Goal: Task Accomplishment & Management: Use online tool/utility

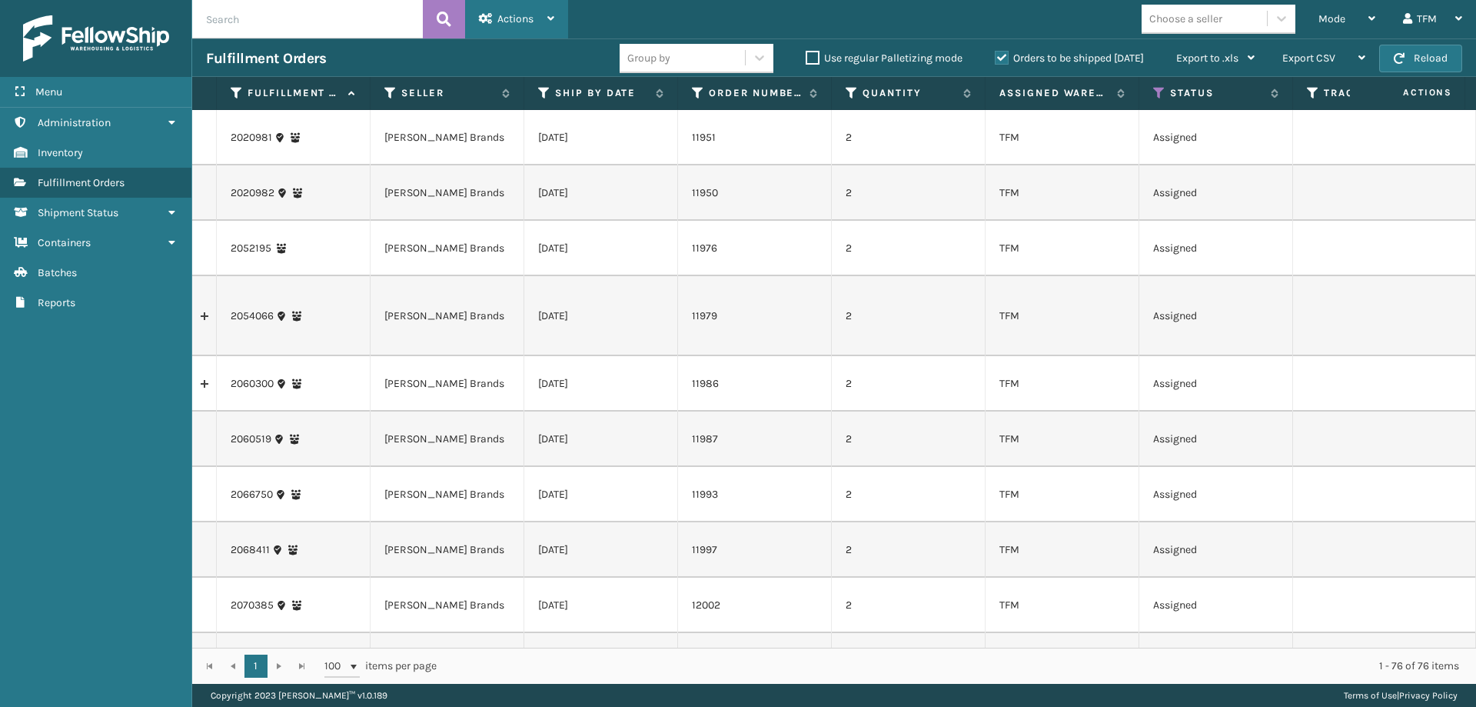
click at [527, 19] on span "Actions" at bounding box center [515, 18] width 36 height 13
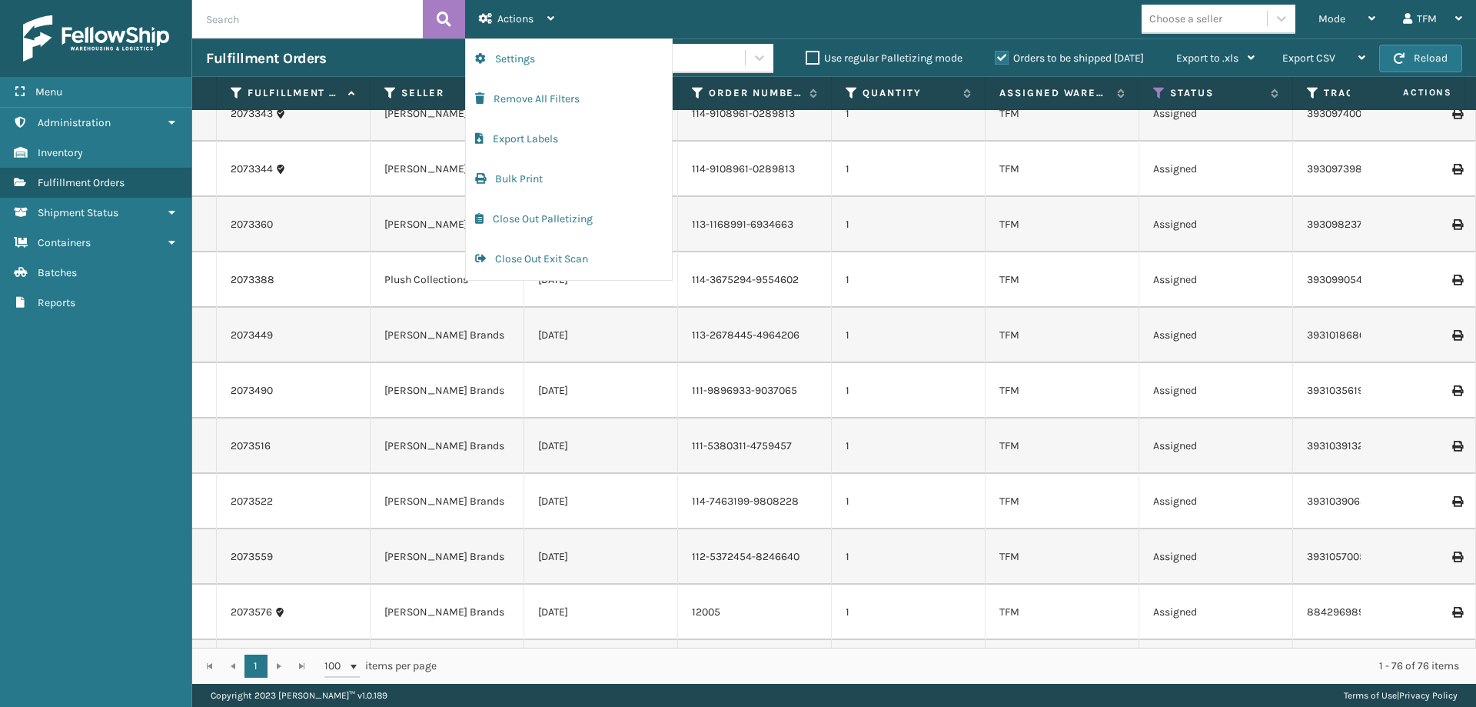
scroll to position [3681, 0]
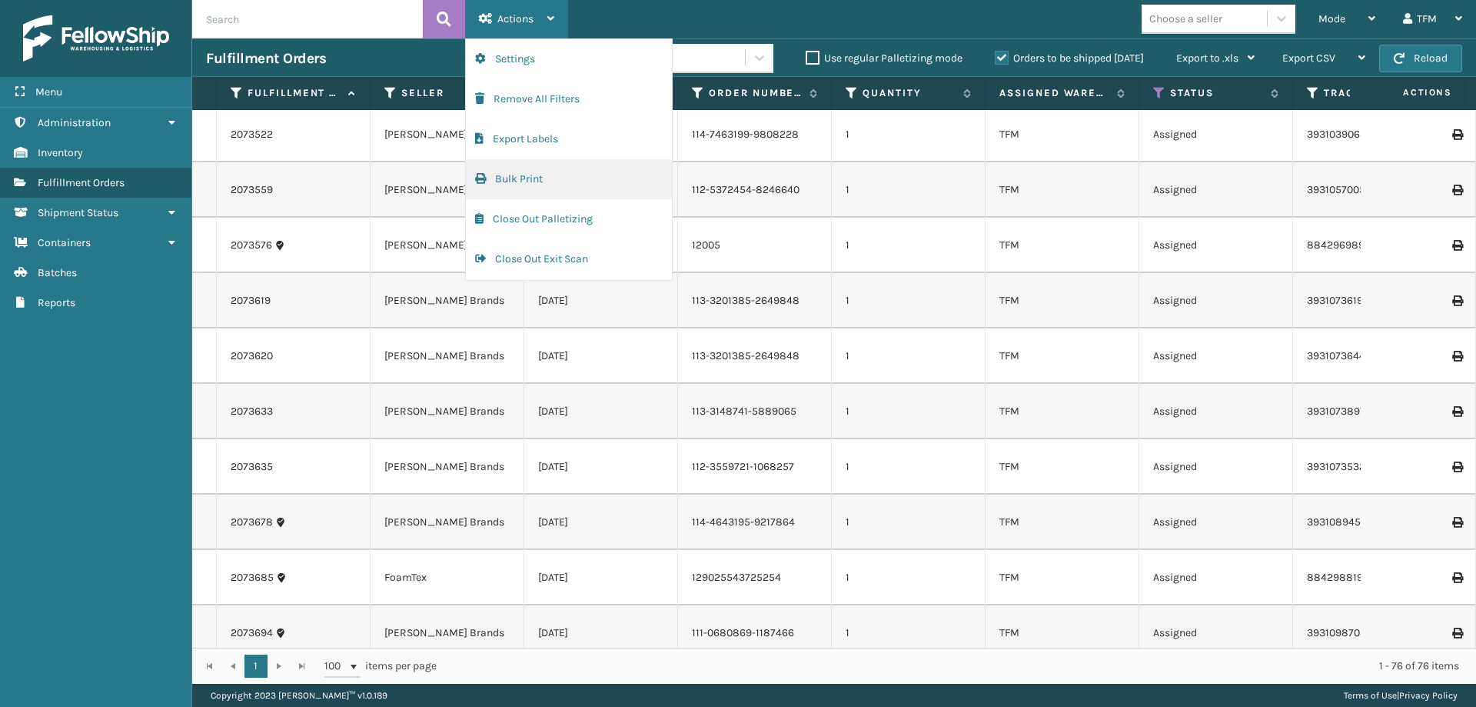
click at [527, 172] on button "Bulk Print" at bounding box center [569, 179] width 206 height 40
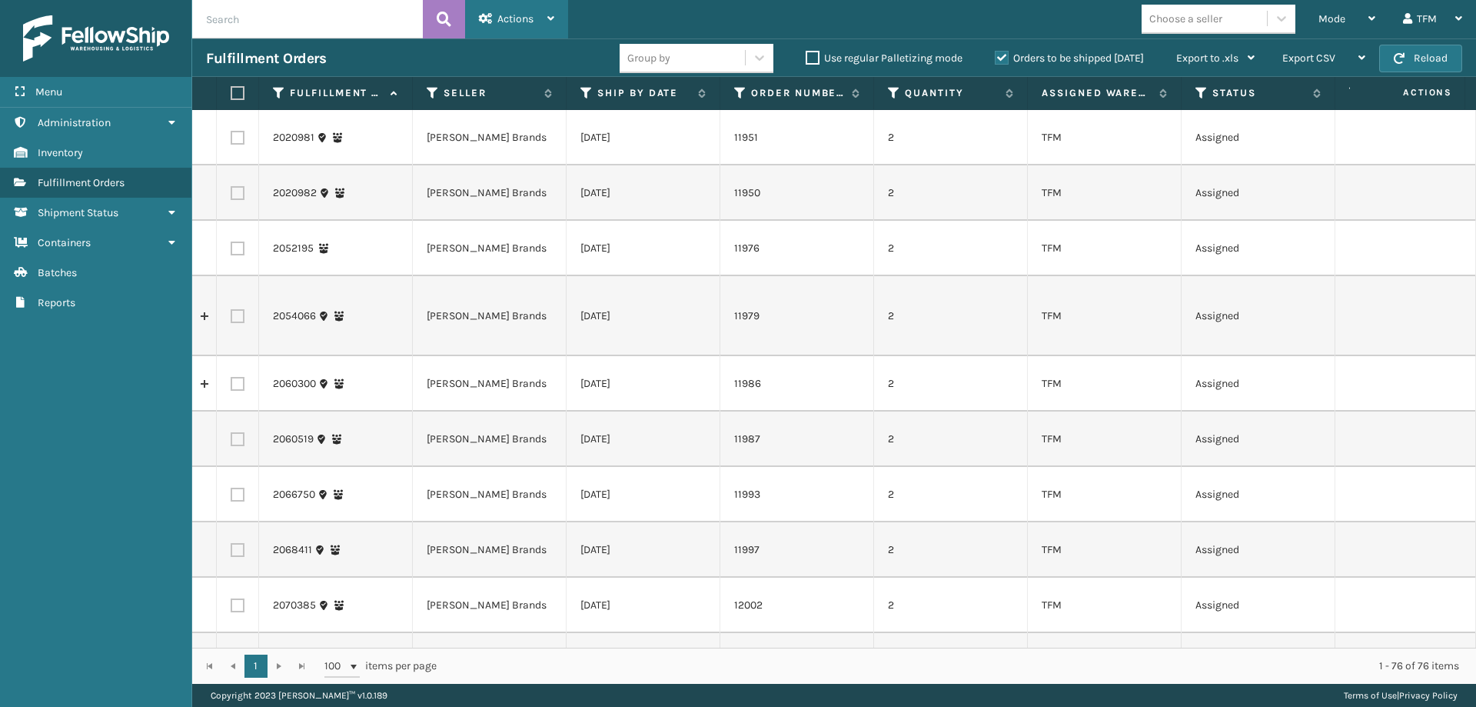
click at [524, 11] on div "Actions" at bounding box center [516, 19] width 75 height 38
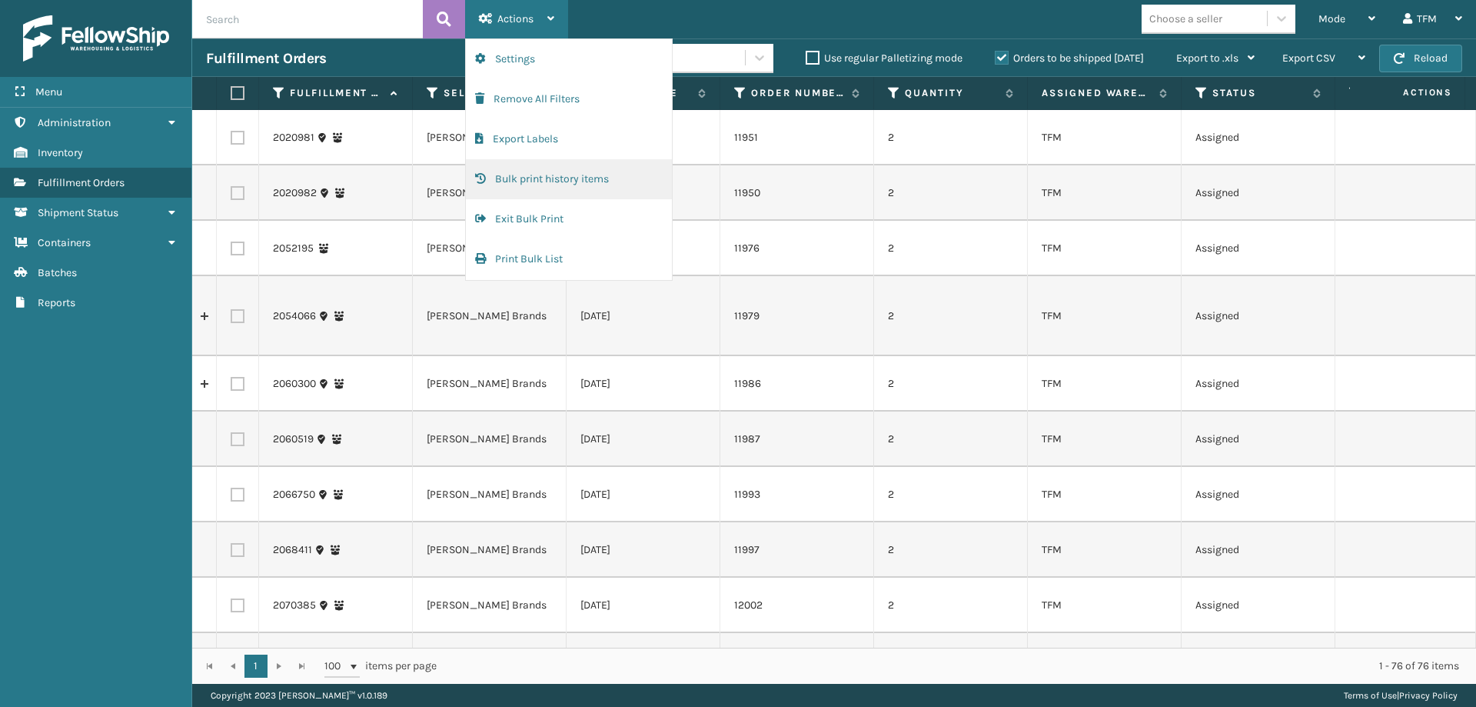
click at [590, 175] on button "Bulk print history items" at bounding box center [569, 179] width 206 height 40
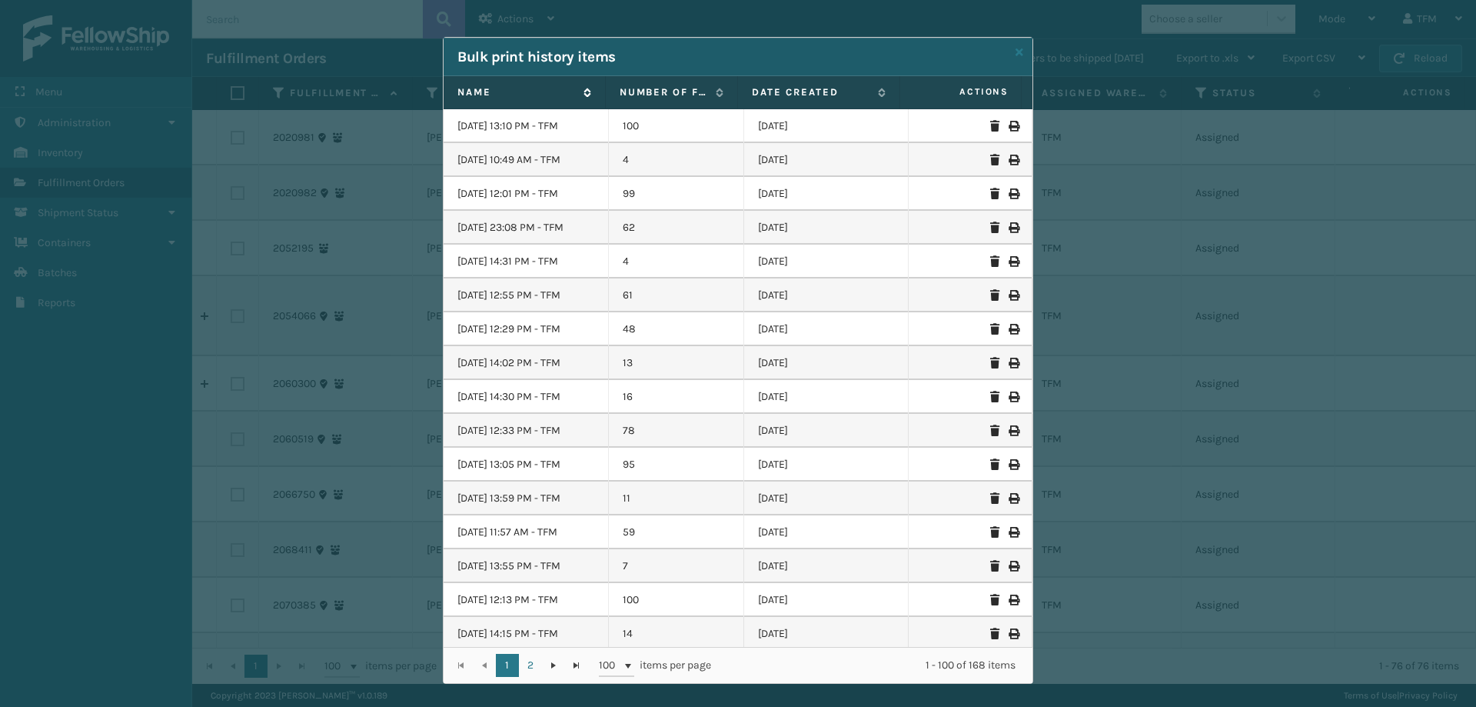
click at [504, 95] on label "Name" at bounding box center [516, 92] width 118 height 14
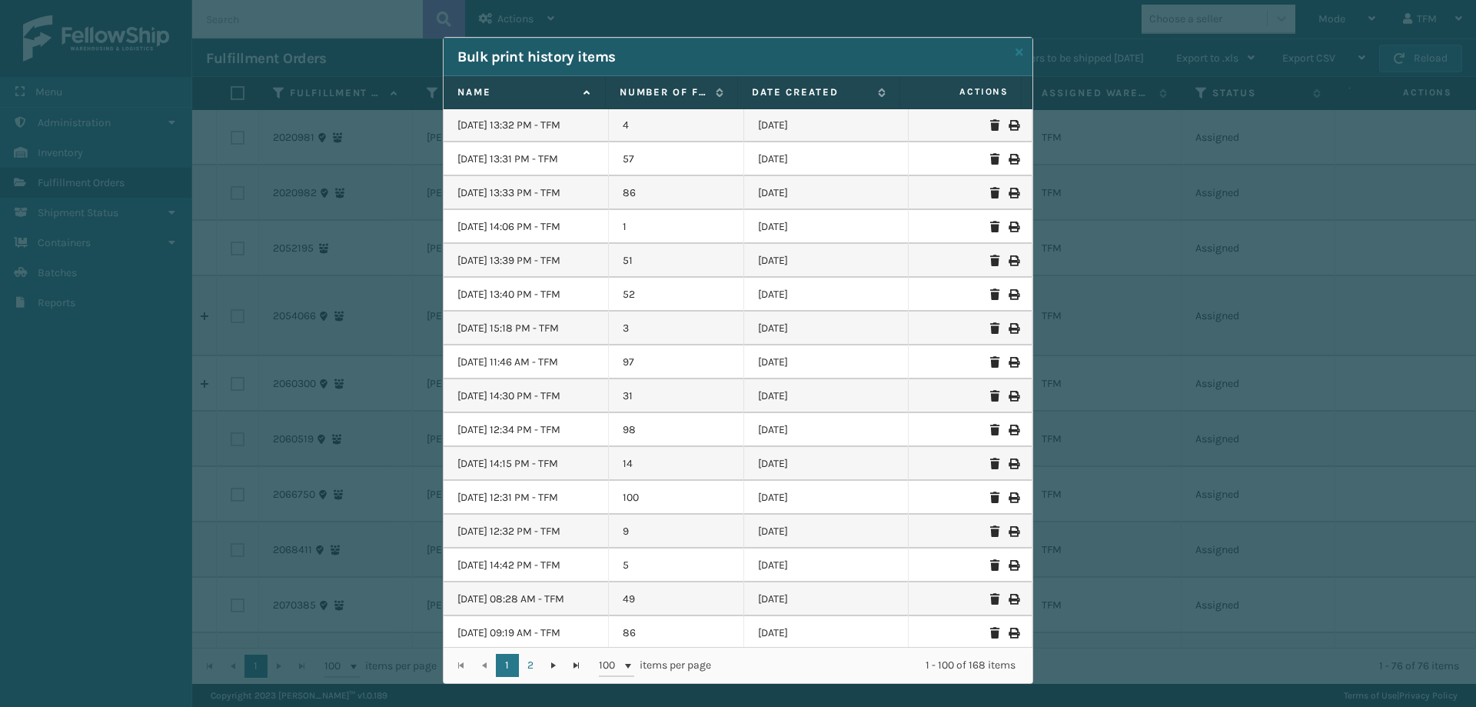
scroll to position [1230, 0]
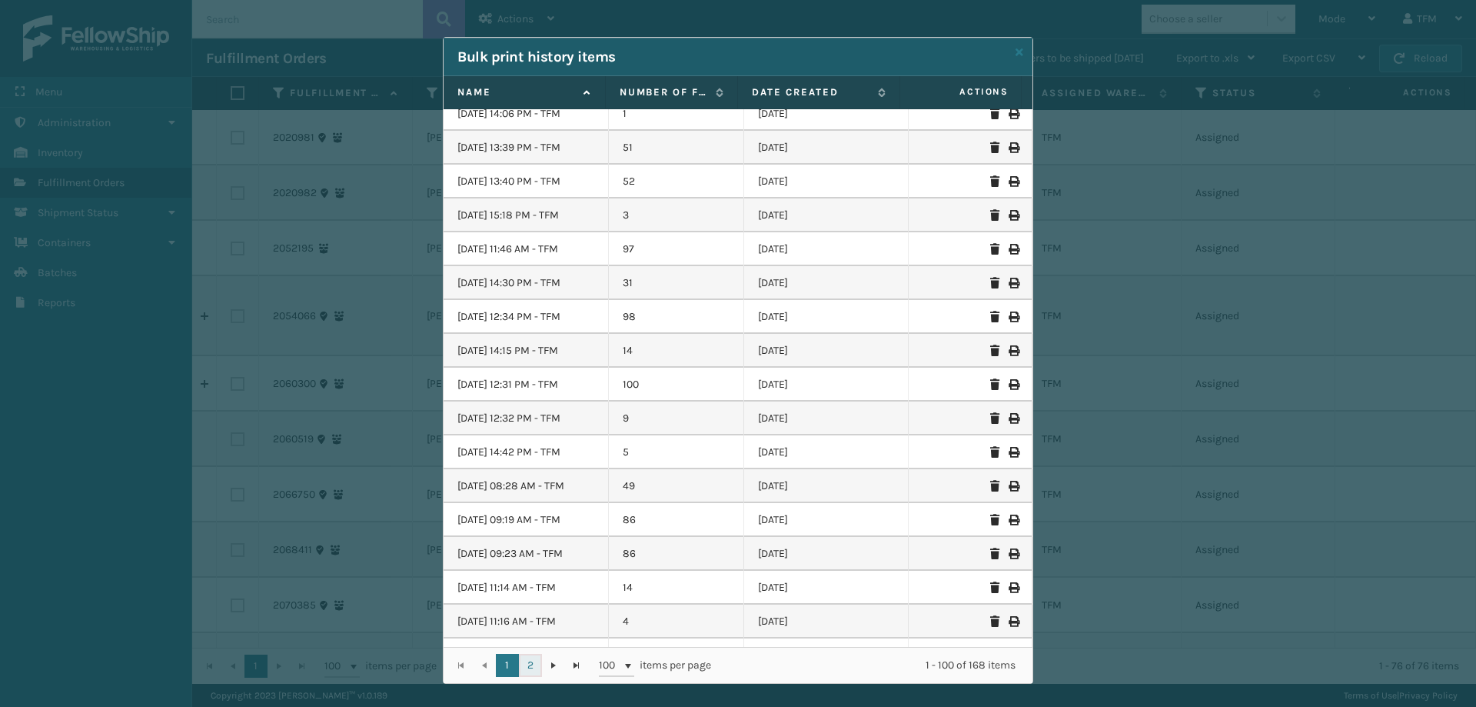
click at [522, 656] on link "2" at bounding box center [530, 665] width 23 height 23
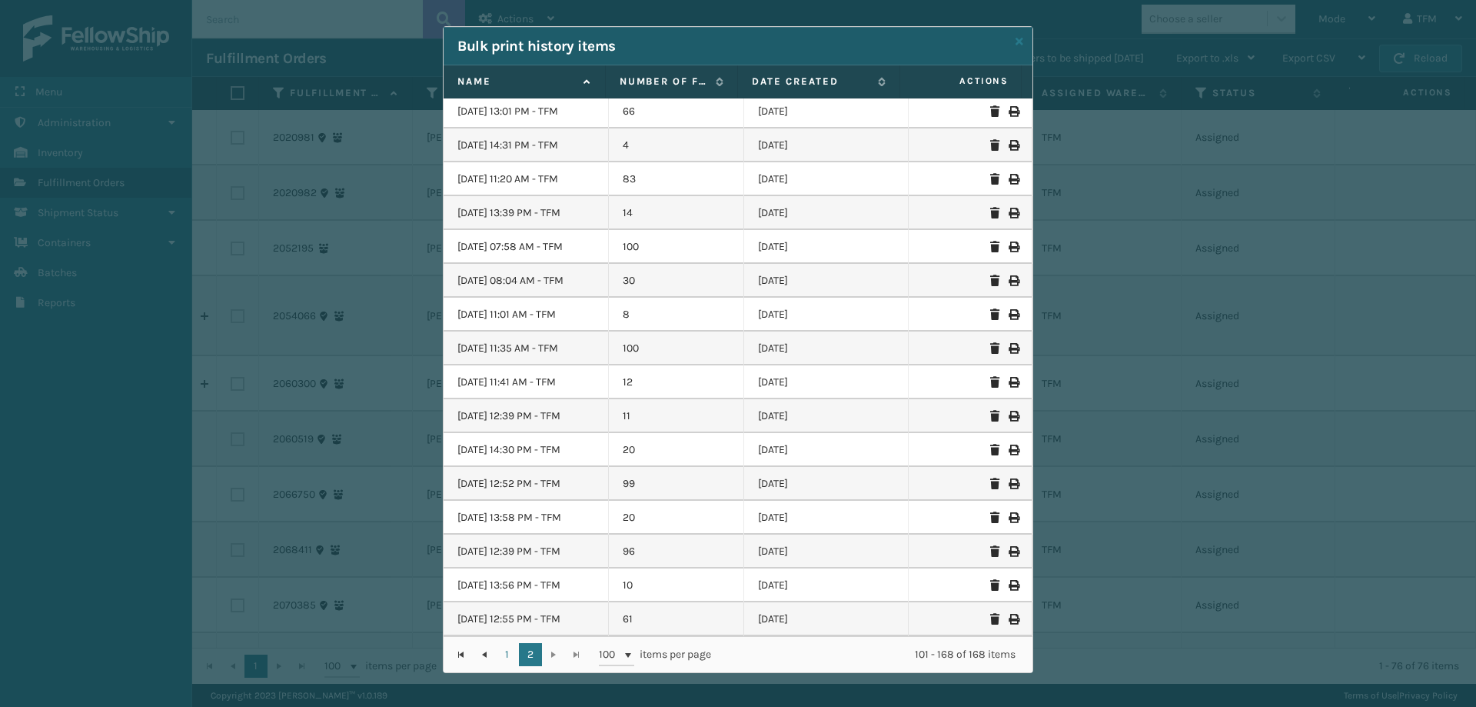
scroll to position [14, 0]
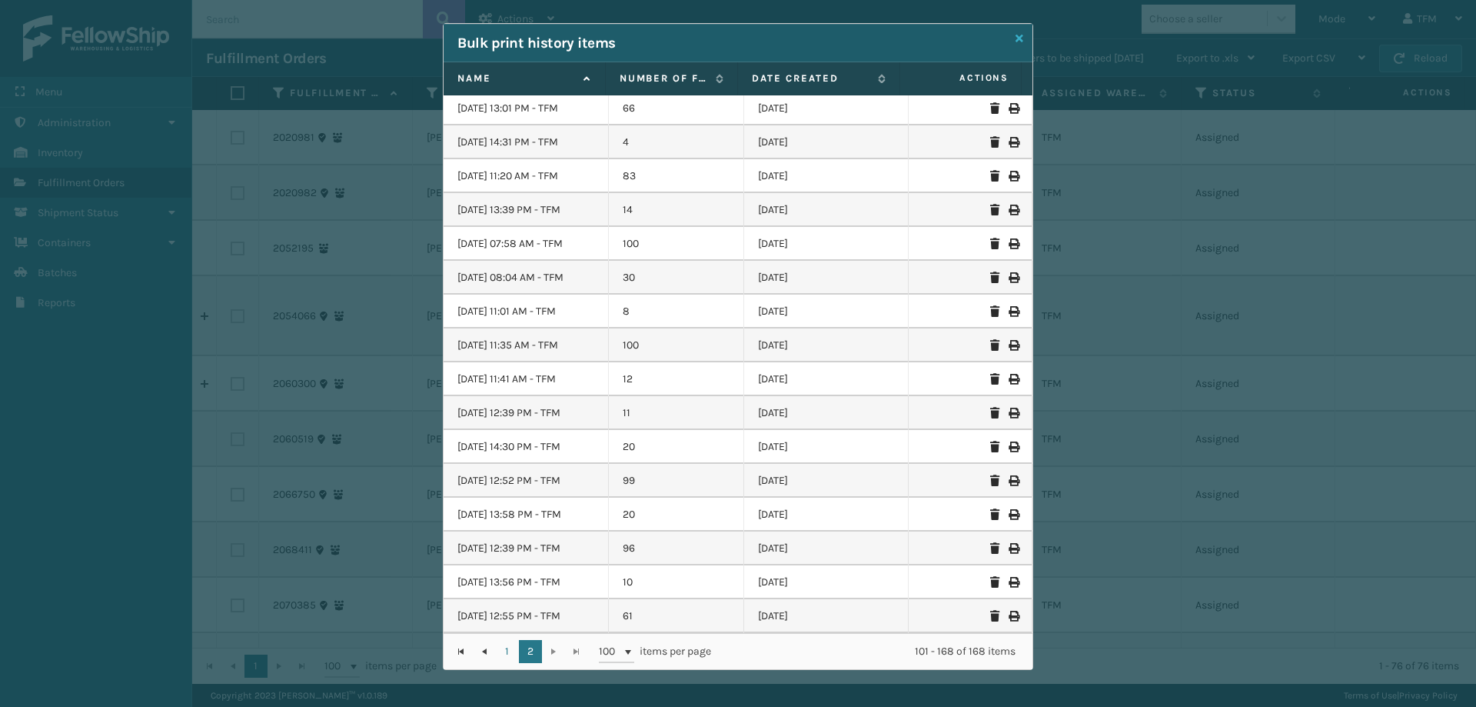
click at [1016, 36] on icon at bounding box center [1020, 38] width 8 height 11
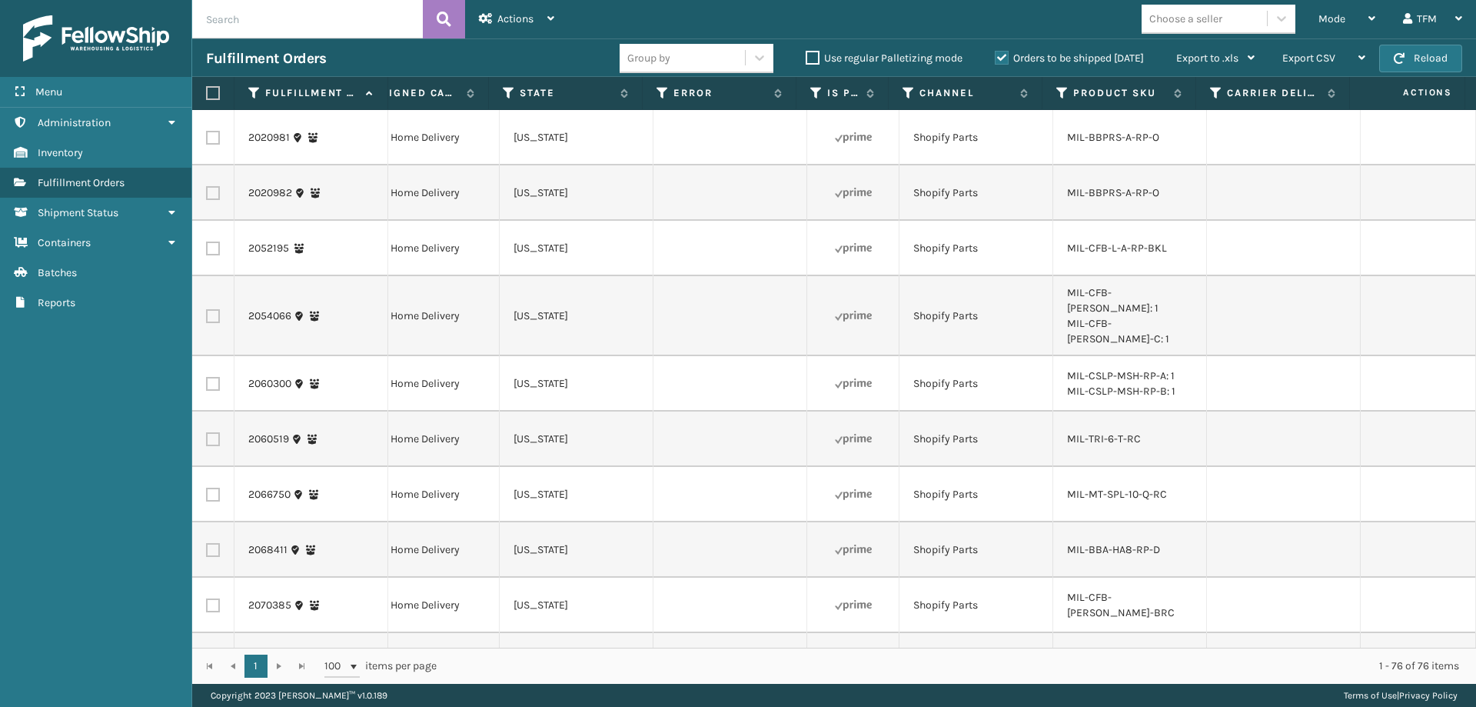
scroll to position [0, 0]
